Goal: Information Seeking & Learning: Check status

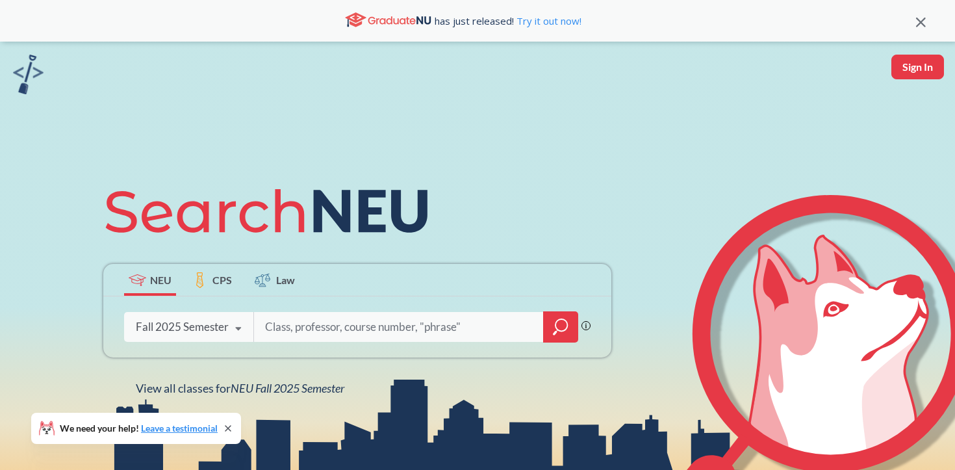
click at [917, 72] on button "Sign In" at bounding box center [918, 67] width 53 height 25
select select "US"
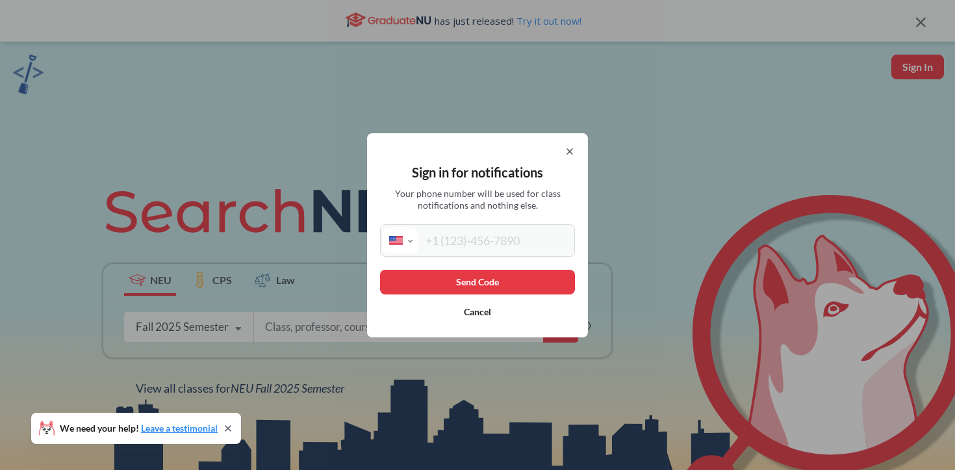
click at [484, 220] on div "Sign in for notifications Your phone number will be used for class notification…" at bounding box center [477, 235] width 221 height 204
click at [449, 266] on div "Sign in for notifications Your phone number will be used for class notification…" at bounding box center [477, 235] width 221 height 204
click at [458, 250] on input "tel" at bounding box center [495, 240] width 154 height 26
type input "[PHONE_NUMBER]"
click at [502, 276] on button "Send Code" at bounding box center [477, 282] width 195 height 25
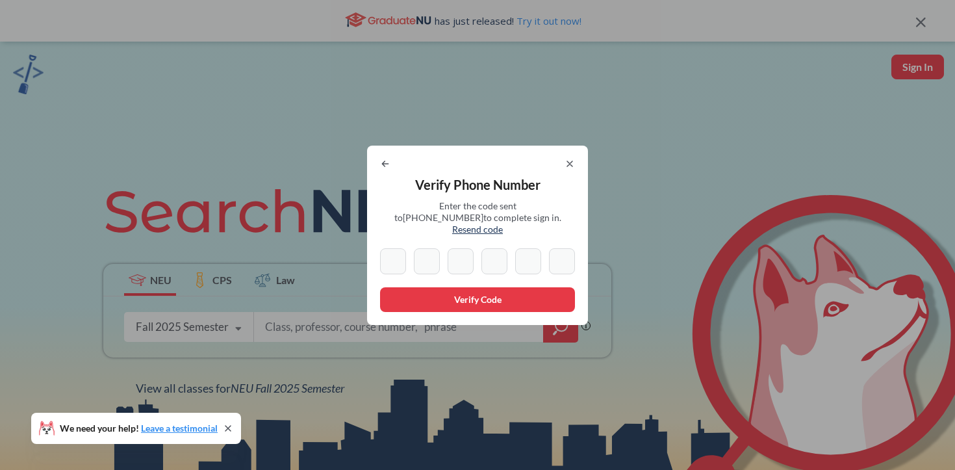
type input "5"
type input "0"
type input "1"
type input "8"
type input "3"
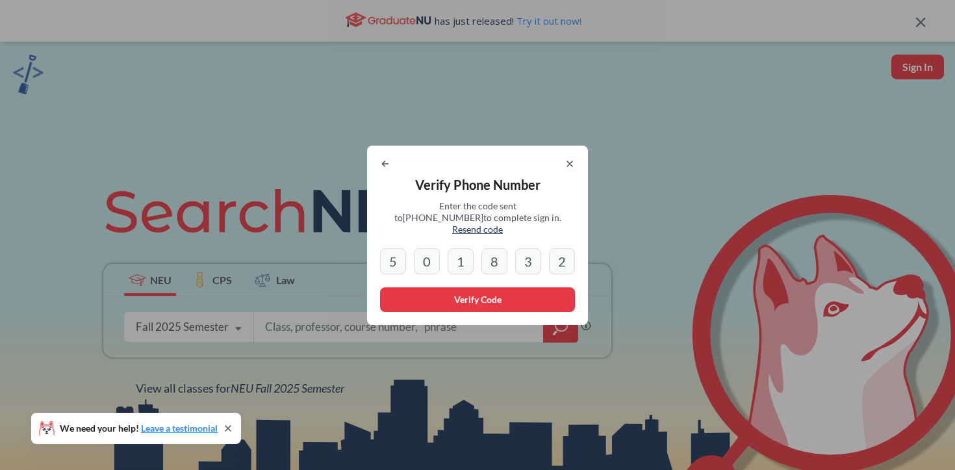
type input "2"
click at [489, 299] on button "Verify Code" at bounding box center [477, 299] width 195 height 25
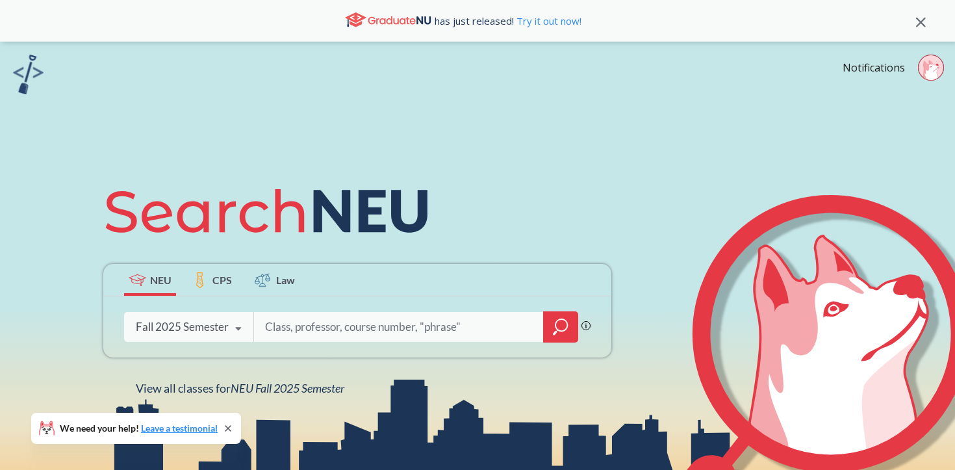
click at [940, 59] on icon at bounding box center [931, 68] width 26 height 26
click at [703, 92] on div "NEU CPS Law Phrase search guarantees the exact search appears in the results. E…" at bounding box center [477, 285] width 955 height 487
click at [347, 321] on input "search" at bounding box center [399, 326] width 270 height 27
click at [324, 335] on input "search" at bounding box center [399, 326] width 270 height 27
click at [403, 328] on input "4610" at bounding box center [399, 326] width 270 height 27
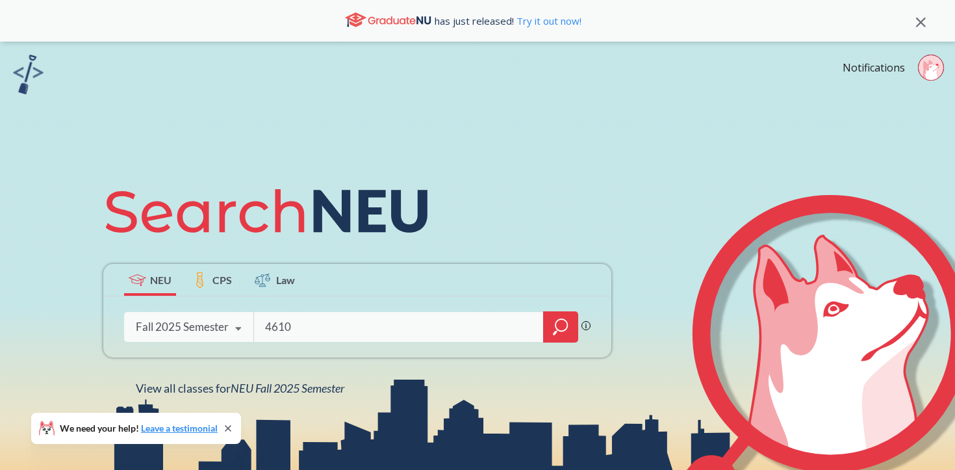
click at [403, 328] on input "4610" at bounding box center [399, 326] width 270 height 27
type input "FINA4610"
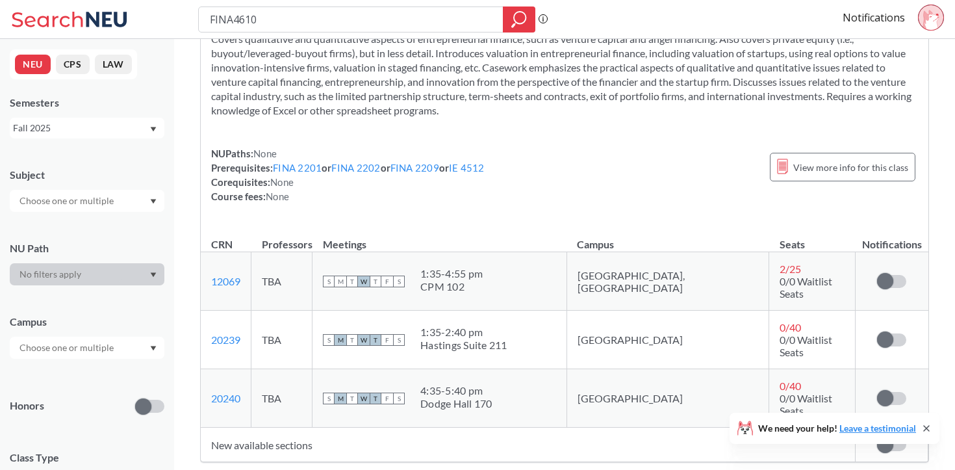
scroll to position [78, 0]
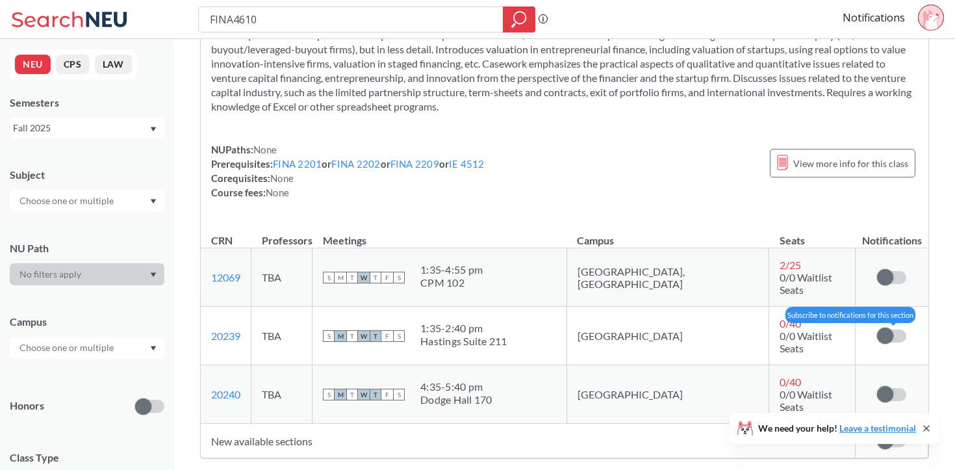
click at [892, 328] on span at bounding box center [885, 336] width 16 height 16
click at [877, 330] on input "checkbox" at bounding box center [877, 330] width 0 height 0
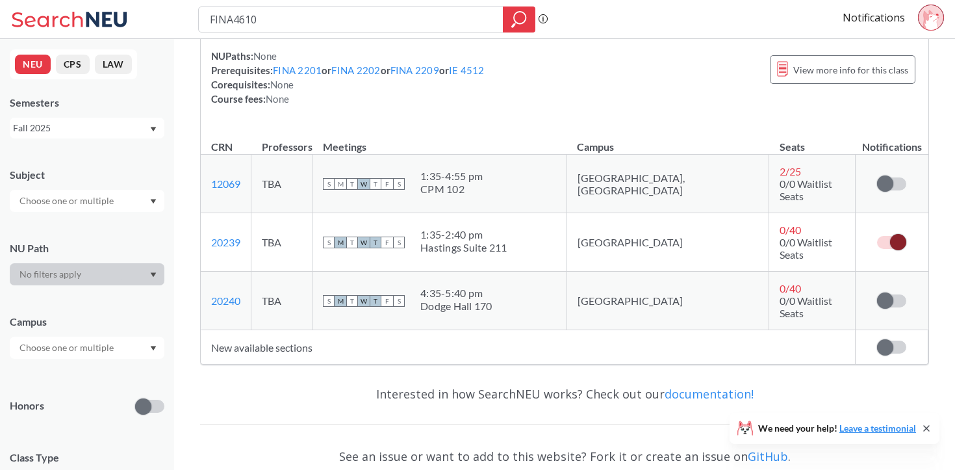
scroll to position [203, 0]
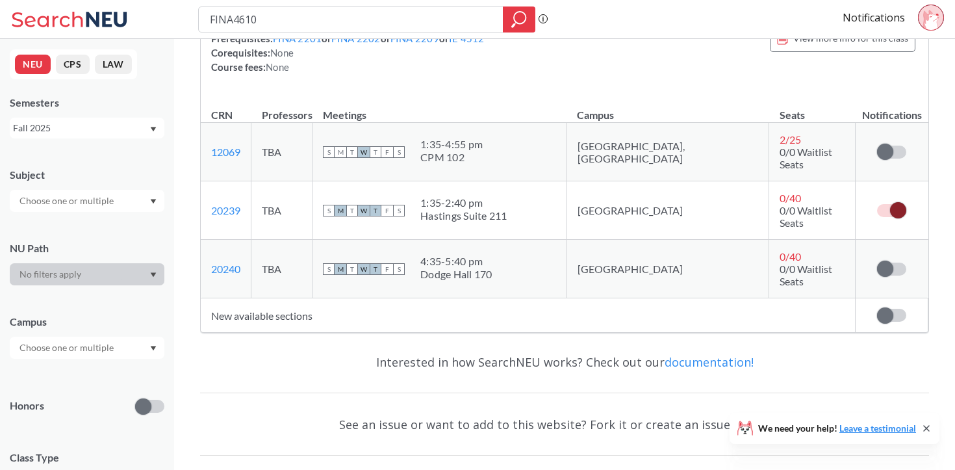
click at [926, 423] on icon at bounding box center [927, 428] width 10 height 10
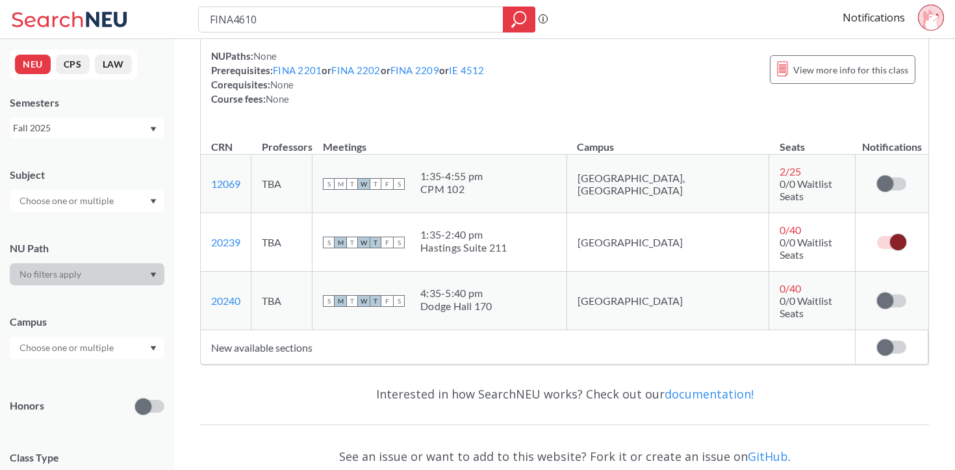
scroll to position [171, 0]
click at [895, 272] on td "Subscribe to notifications for this section" at bounding box center [892, 301] width 73 height 58
click at [883, 293] on span at bounding box center [885, 301] width 16 height 16
click at [877, 295] on input "checkbox" at bounding box center [877, 295] width 0 height 0
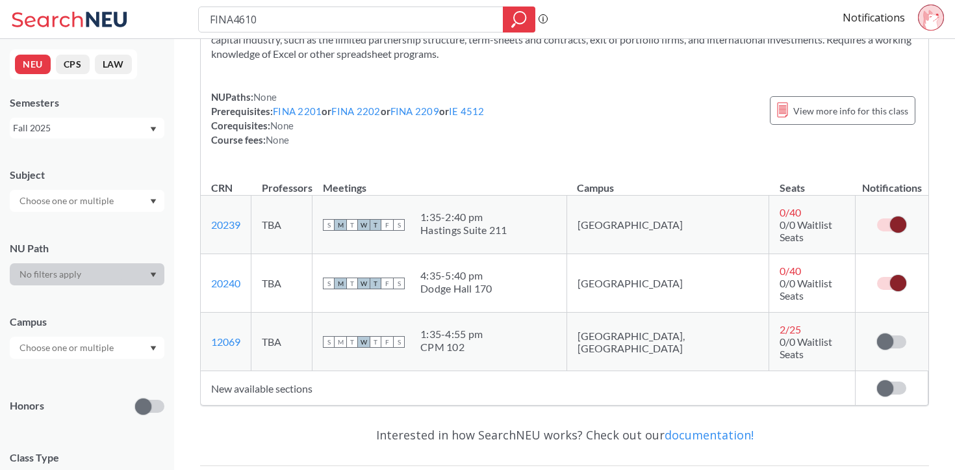
scroll to position [127, 0]
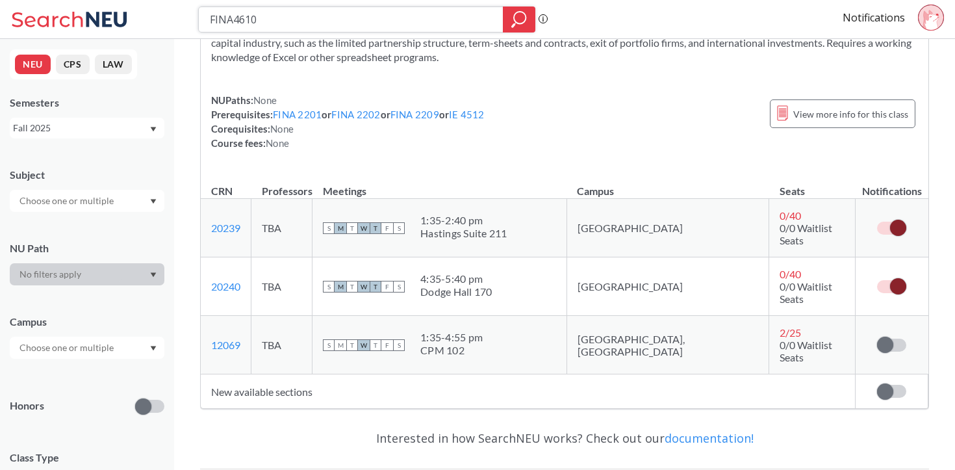
click at [365, 23] on input "FINA4610" at bounding box center [351, 19] width 285 height 22
type input "orgb3201"
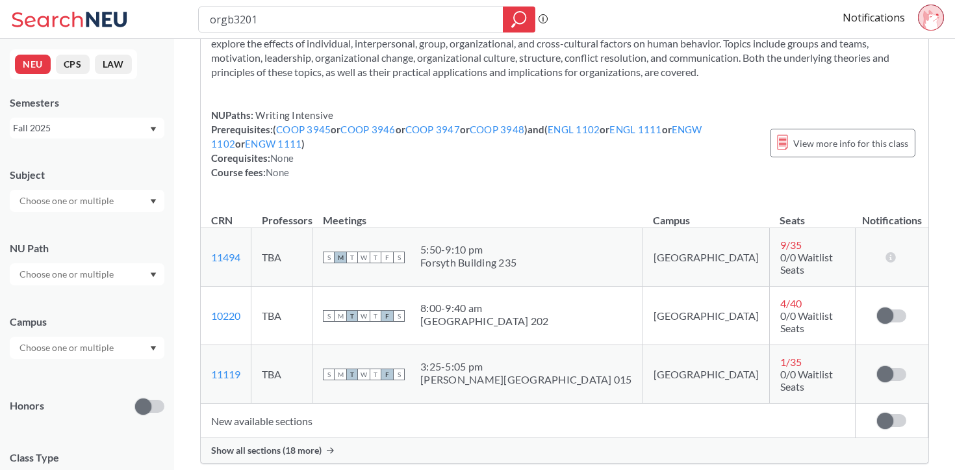
scroll to position [84, 0]
click at [287, 444] on span "Show all sections (18 more)" at bounding box center [266, 450] width 110 height 12
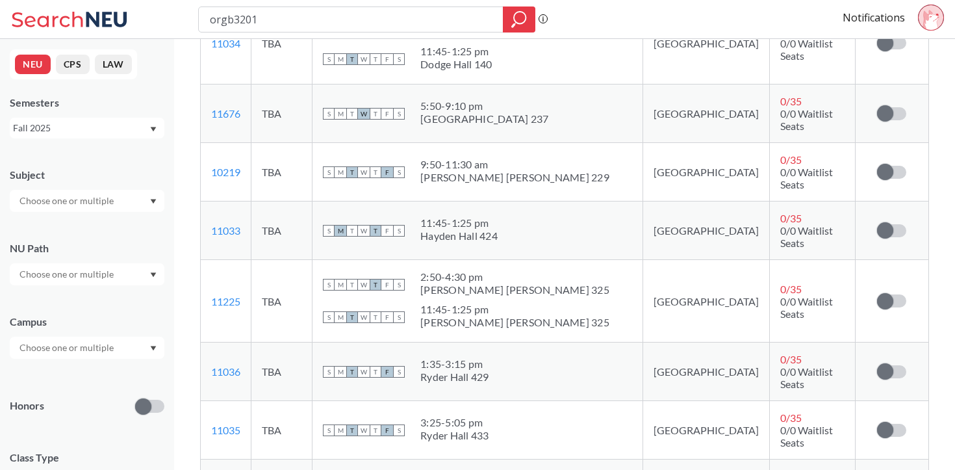
scroll to position [723, 0]
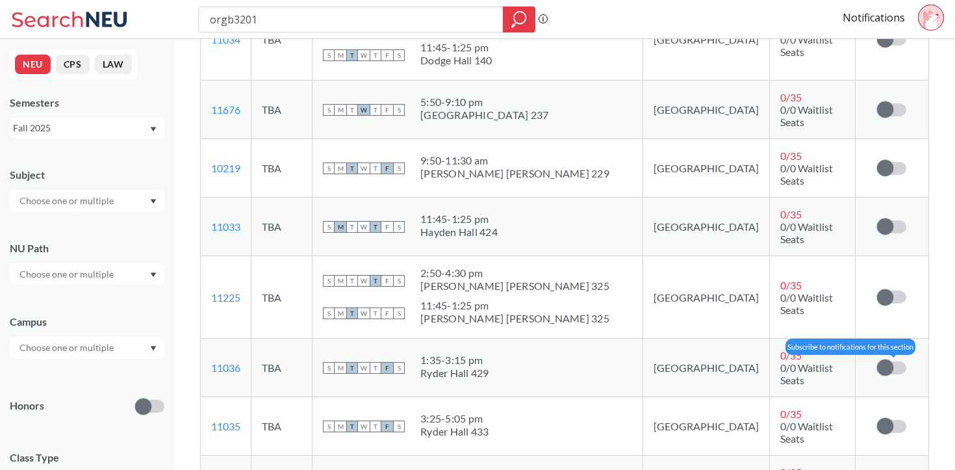
click at [897, 361] on label at bounding box center [891, 367] width 29 height 13
click at [877, 361] on input "checkbox" at bounding box center [877, 361] width 0 height 0
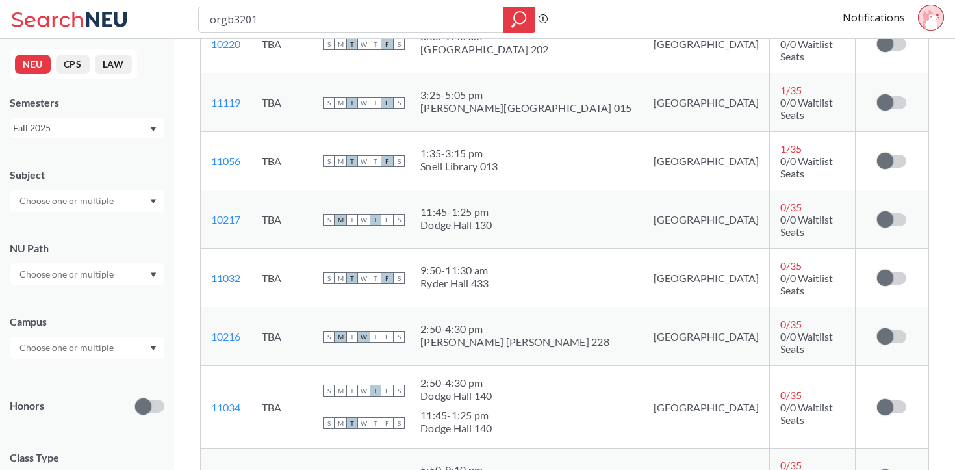
scroll to position [0, 0]
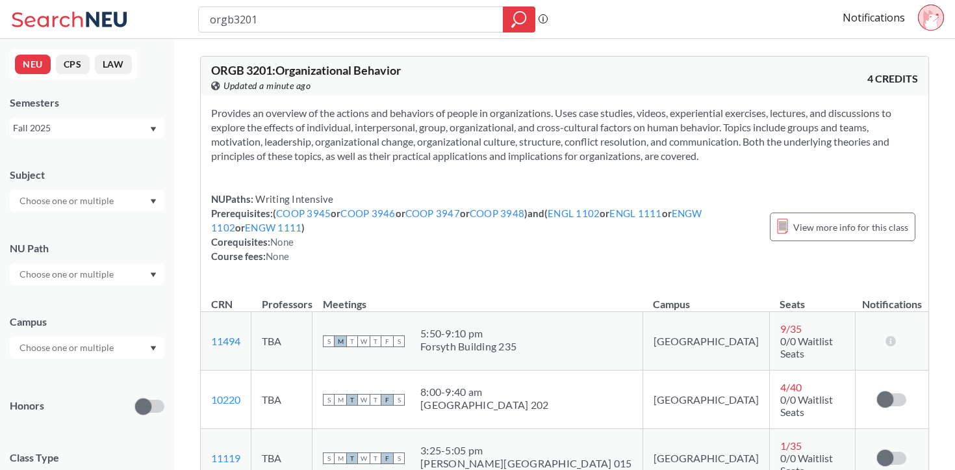
click at [64, 9] on icon at bounding box center [71, 19] width 121 height 26
